Goal: Task Accomplishment & Management: Complete application form

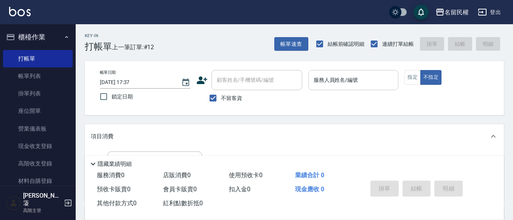
click at [335, 88] on div "服務人員姓名/編號" at bounding box center [353, 80] width 90 height 20
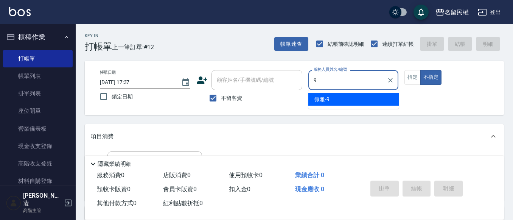
type input "微雅-9"
type button "false"
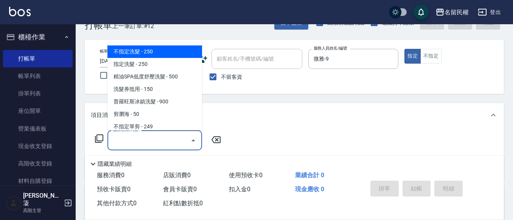
scroll to position [38, 0]
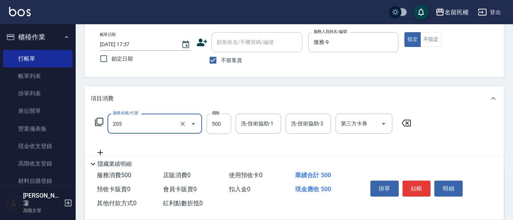
type input "指定洗剪(205)"
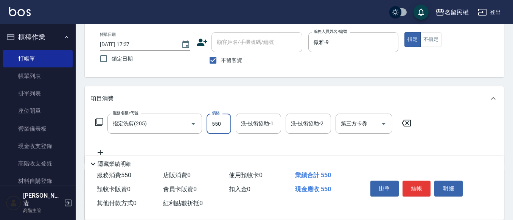
type input "550"
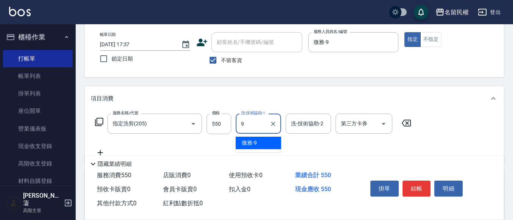
type input "微雅-9"
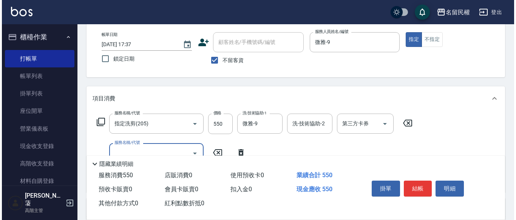
scroll to position [76, 0]
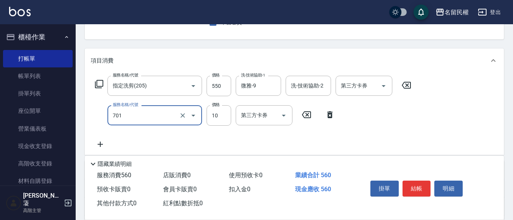
type input "潤絲(701)"
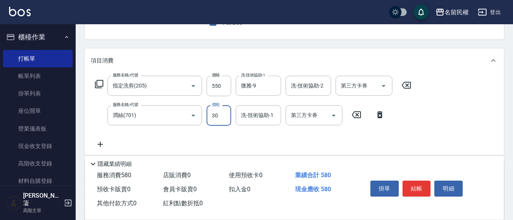
type input "30"
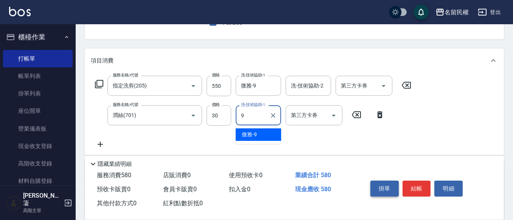
type input "微雅-9"
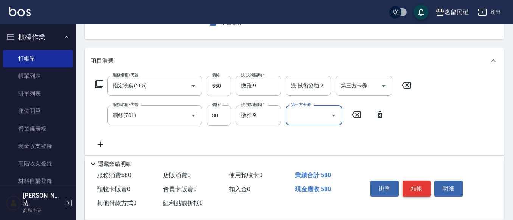
click at [422, 182] on button "結帳" at bounding box center [416, 188] width 28 height 16
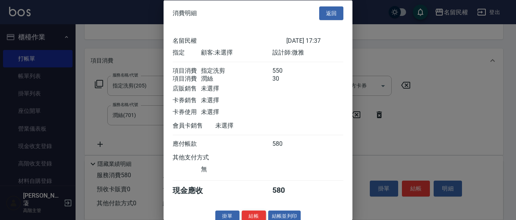
scroll to position [19, 0]
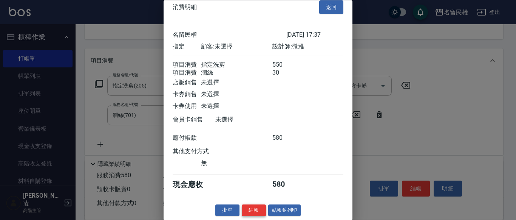
click at [246, 207] on button "結帳" at bounding box center [254, 211] width 24 height 12
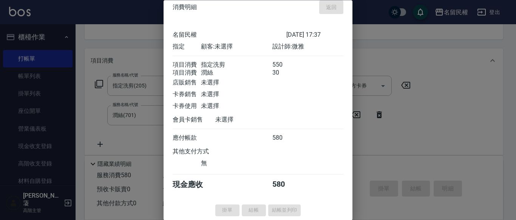
type input "[DATE] 18:24"
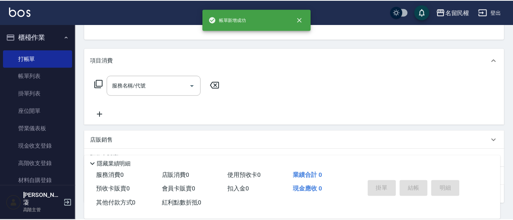
scroll to position [73, 0]
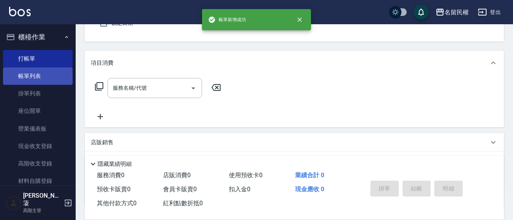
click at [37, 83] on link "帳單列表" at bounding box center [38, 75] width 70 height 17
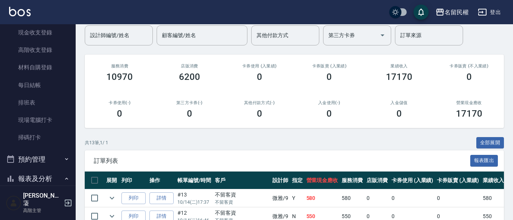
scroll to position [76, 0]
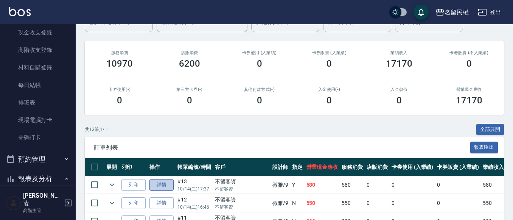
click at [164, 187] on link "詳情" at bounding box center [161, 185] width 24 height 12
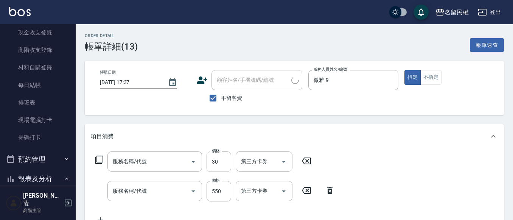
type input "[DATE] 17:37"
checkbox input "true"
type input "微雅-9"
type input "潤絲(701)"
type input "指定洗剪(205)"
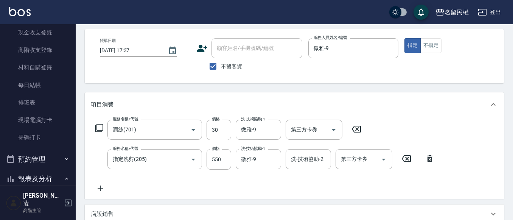
scroll to position [76, 0]
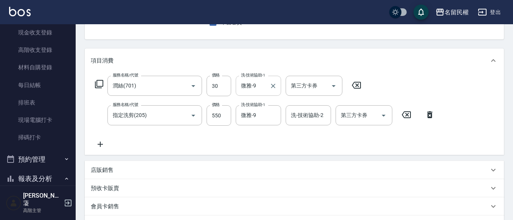
click at [268, 85] on button "Clear" at bounding box center [273, 86] width 11 height 11
click at [270, 85] on input "洗-技術協助-1" at bounding box center [258, 85] width 39 height 13
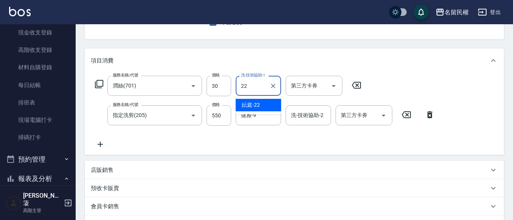
type input "妘庭-22"
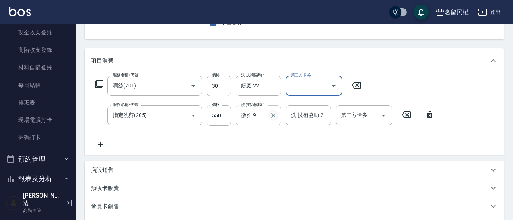
click at [276, 115] on icon "Clear" at bounding box center [273, 116] width 8 height 8
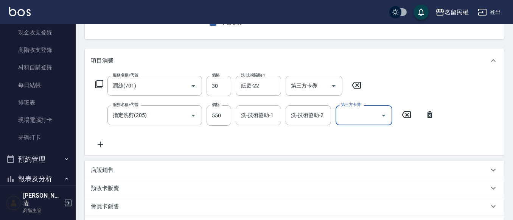
click at [278, 120] on div "洗-技術協助-1" at bounding box center [258, 115] width 45 height 20
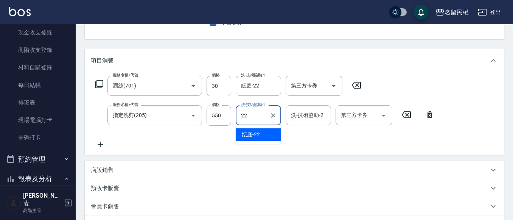
type input "妘庭-22"
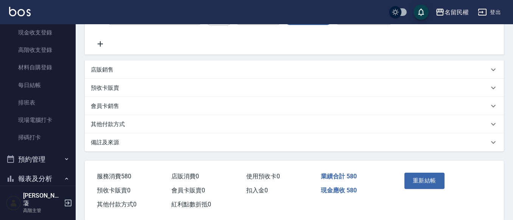
scroll to position [189, 0]
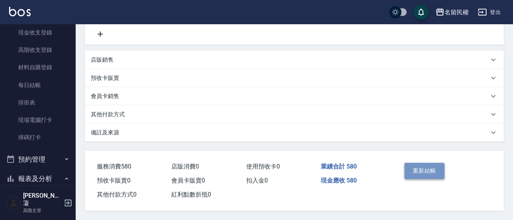
click at [416, 172] on button "重新結帳" at bounding box center [424, 171] width 40 height 16
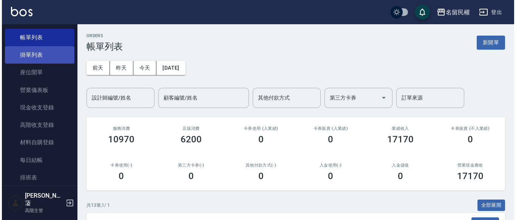
scroll to position [38, 0]
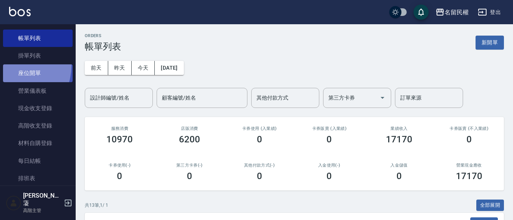
click at [5, 65] on link "座位開單" at bounding box center [38, 72] width 70 height 17
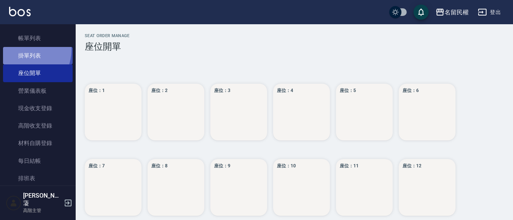
click at [22, 50] on link "掛單列表" at bounding box center [38, 55] width 70 height 17
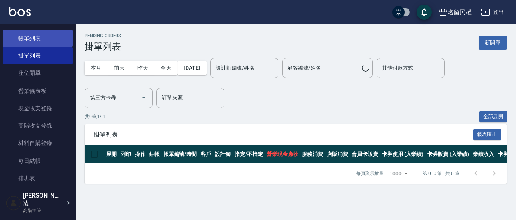
click at [26, 42] on link "帳單列表" at bounding box center [38, 37] width 70 height 17
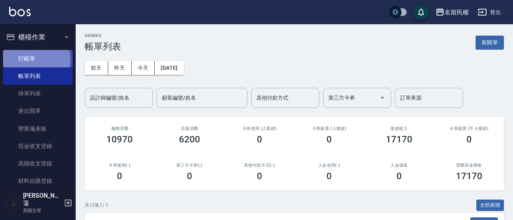
click at [31, 59] on link "打帳單" at bounding box center [38, 58] width 70 height 17
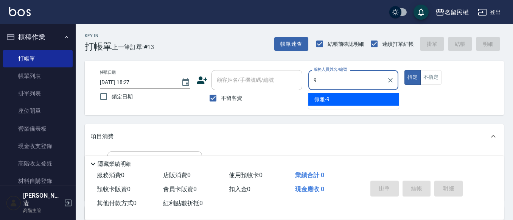
type input "微雅-9"
type button "true"
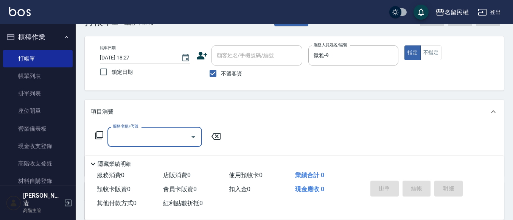
scroll to position [38, 0]
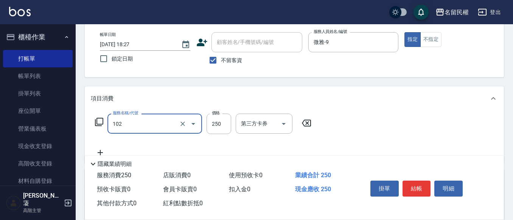
type input "指定洗髮(102)"
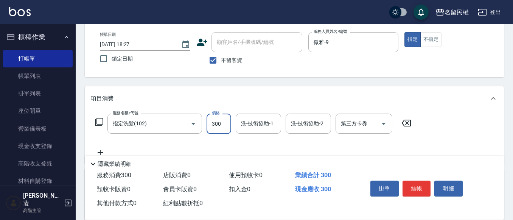
type input "300"
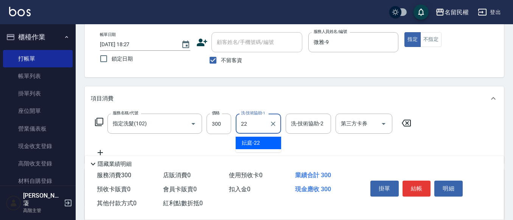
type input "妘庭-22"
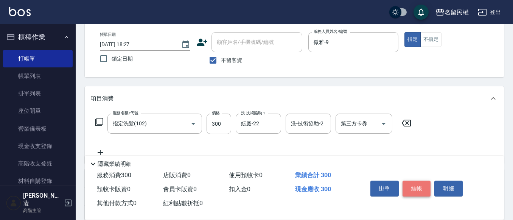
click at [415, 184] on button "結帳" at bounding box center [416, 188] width 28 height 16
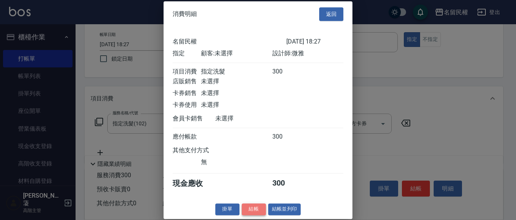
click at [253, 215] on button "結帳" at bounding box center [254, 209] width 24 height 12
type input "[DATE] 18:28"
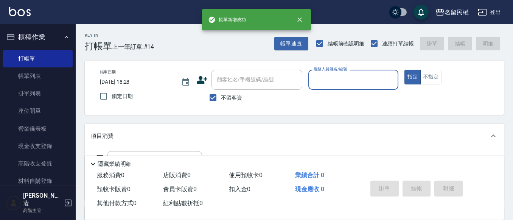
scroll to position [0, 0]
